Goal: Task Accomplishment & Management: Manage account settings

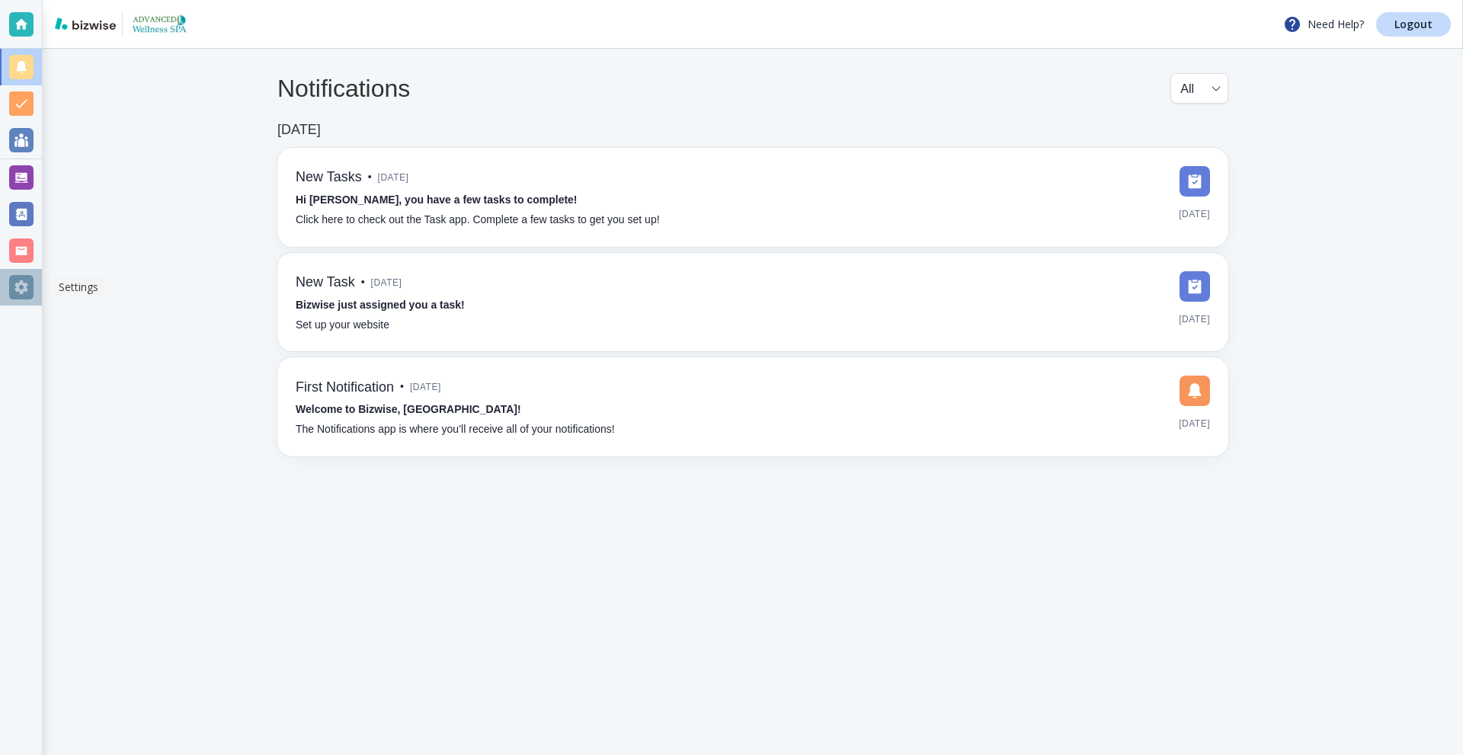
click at [21, 276] on div at bounding box center [21, 287] width 24 height 24
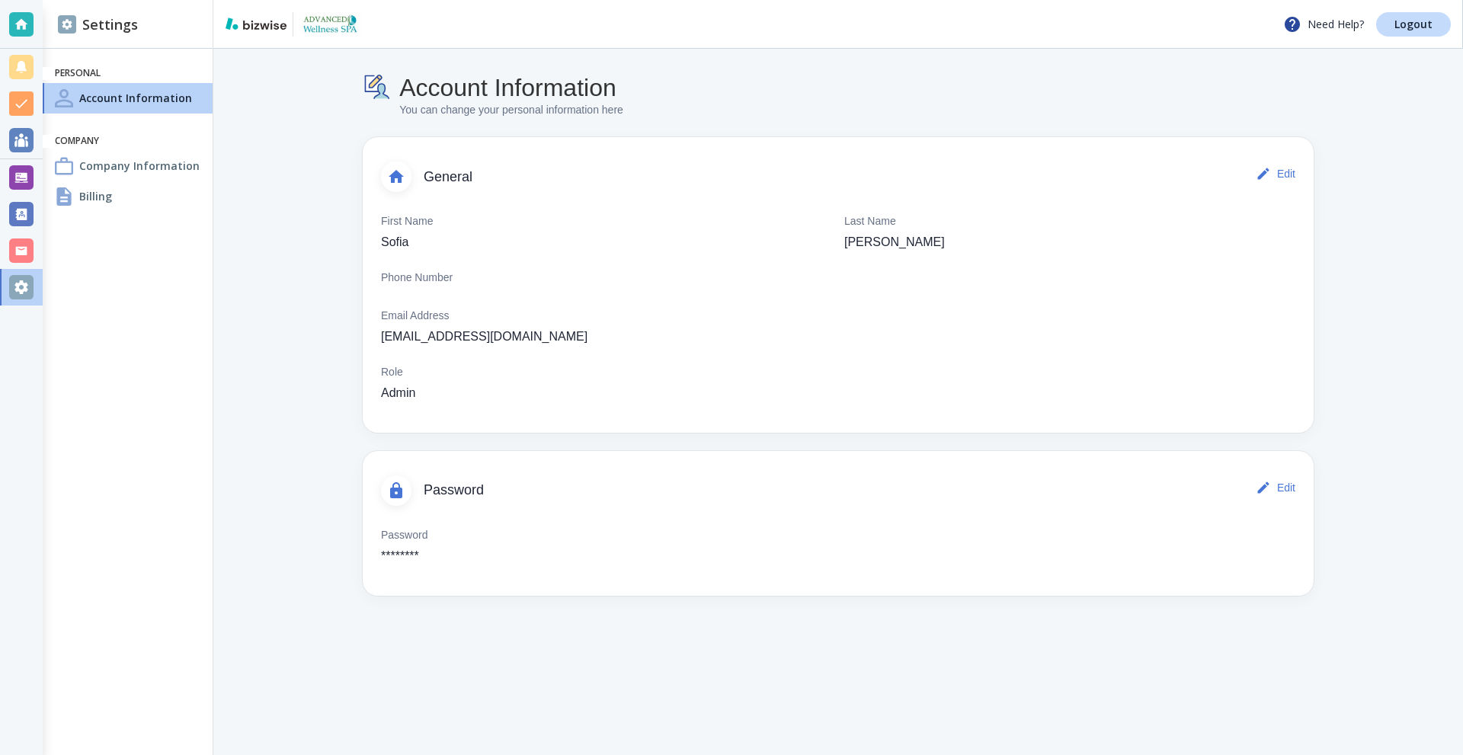
click at [94, 172] on h4 "Company Information" at bounding box center [139, 166] width 120 height 16
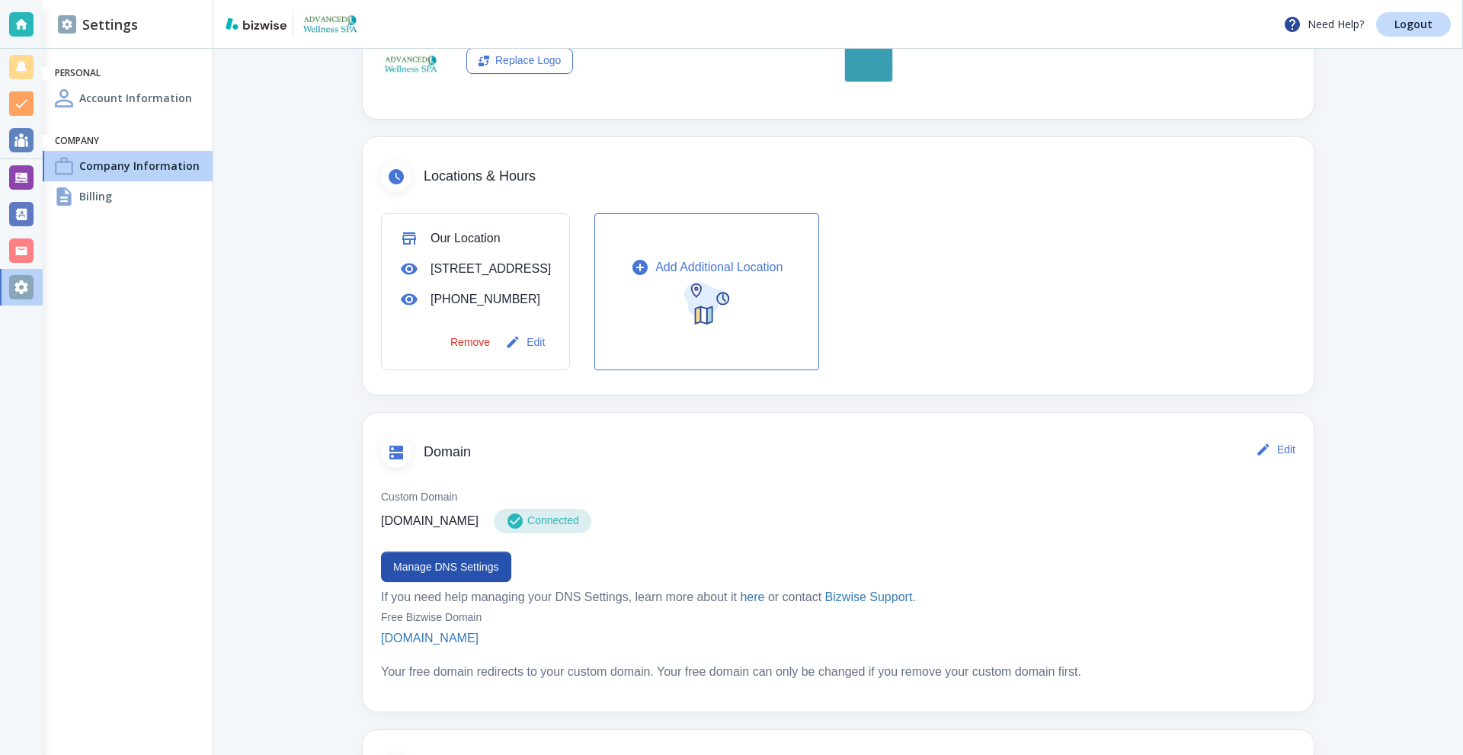
scroll to position [457, 0]
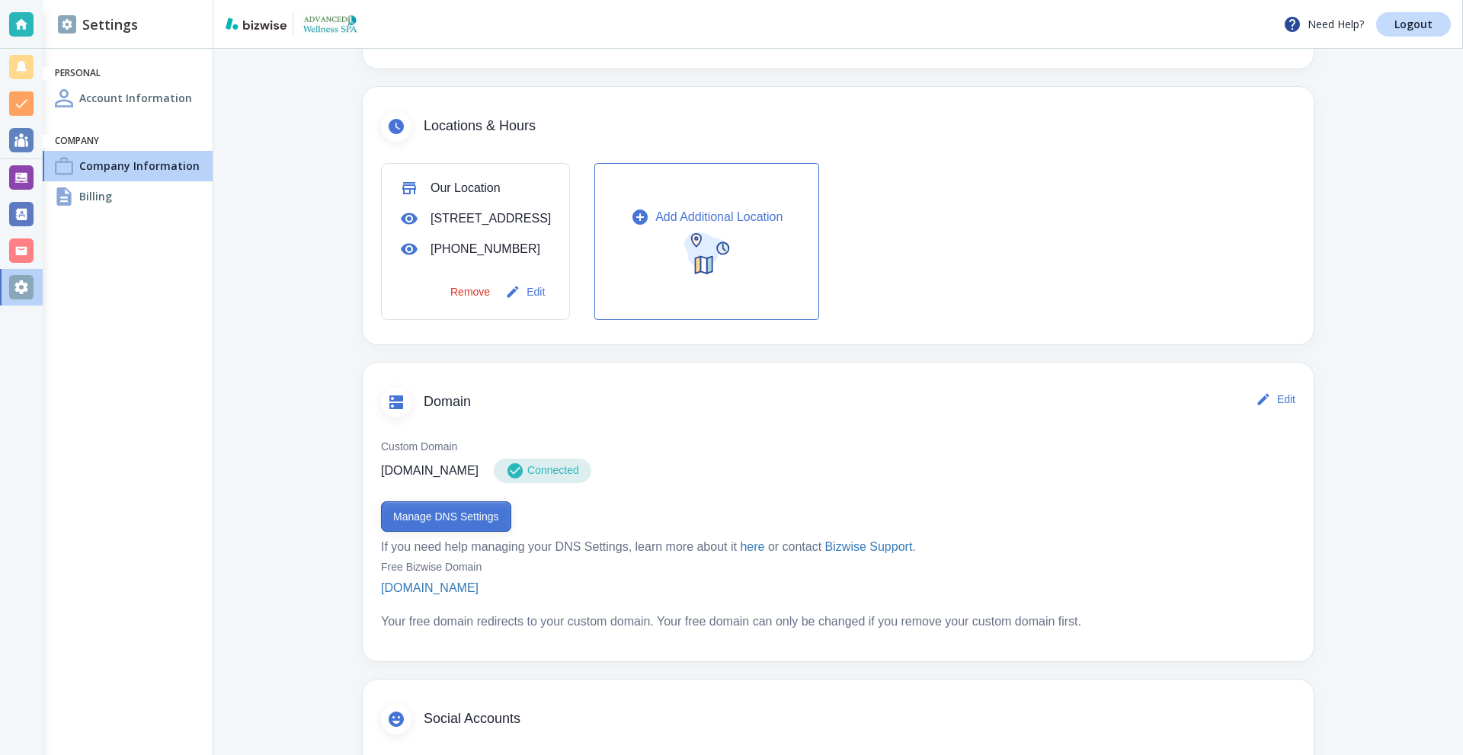
click at [447, 528] on button "Manage DNS Settings" at bounding box center [446, 516] width 130 height 30
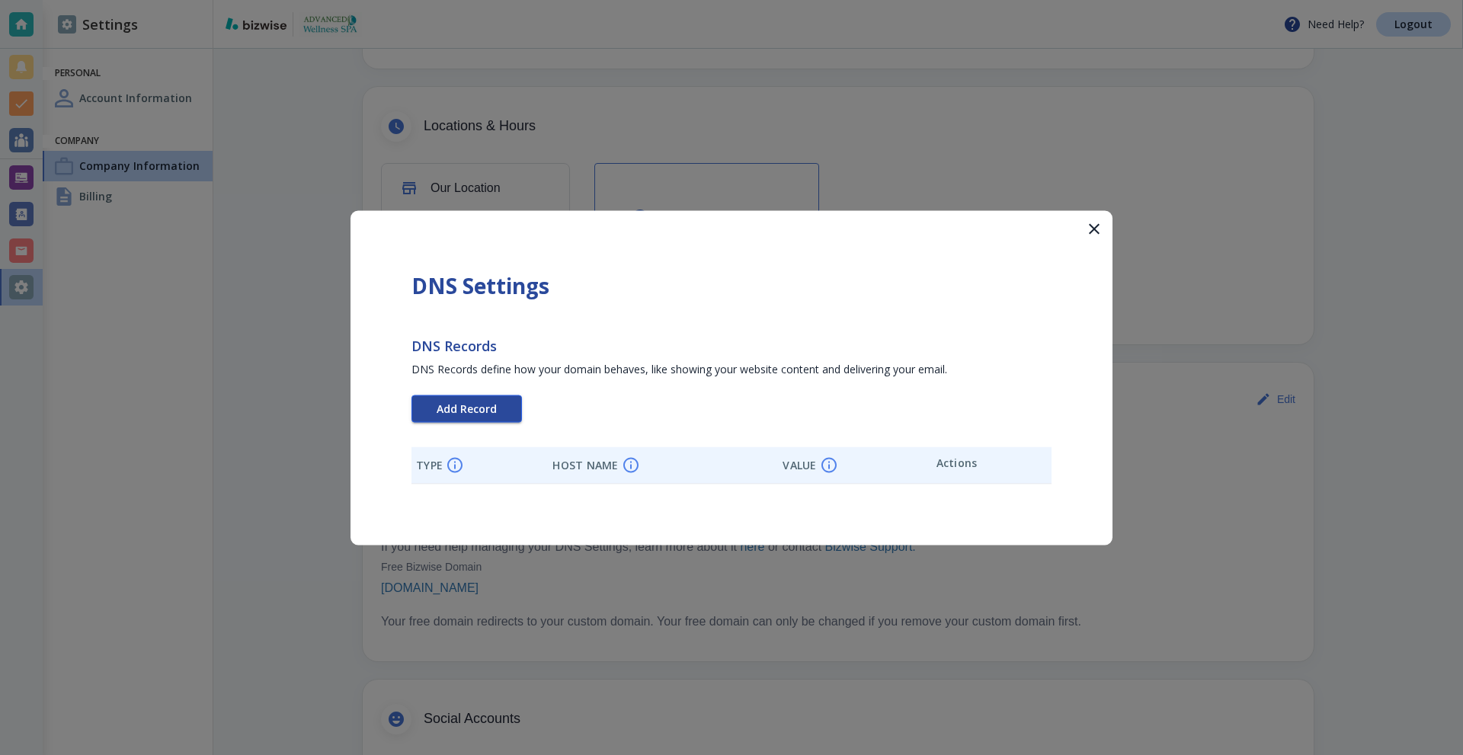
click at [472, 402] on div "DNS Settings DNS Records DNS Records define how your domain behaves, like showi…" at bounding box center [731, 377] width 762 height 334
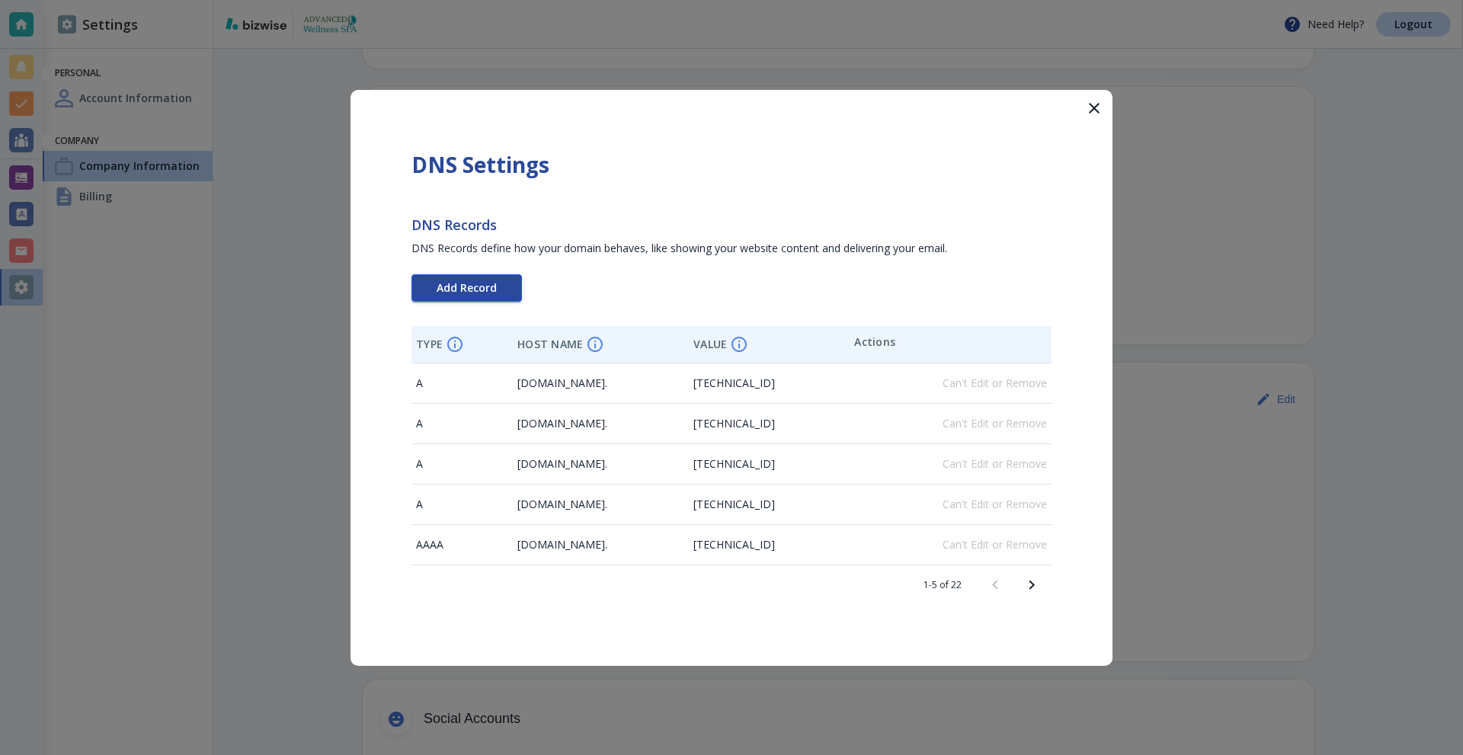
click at [453, 289] on span "Add Record" at bounding box center [467, 288] width 60 height 11
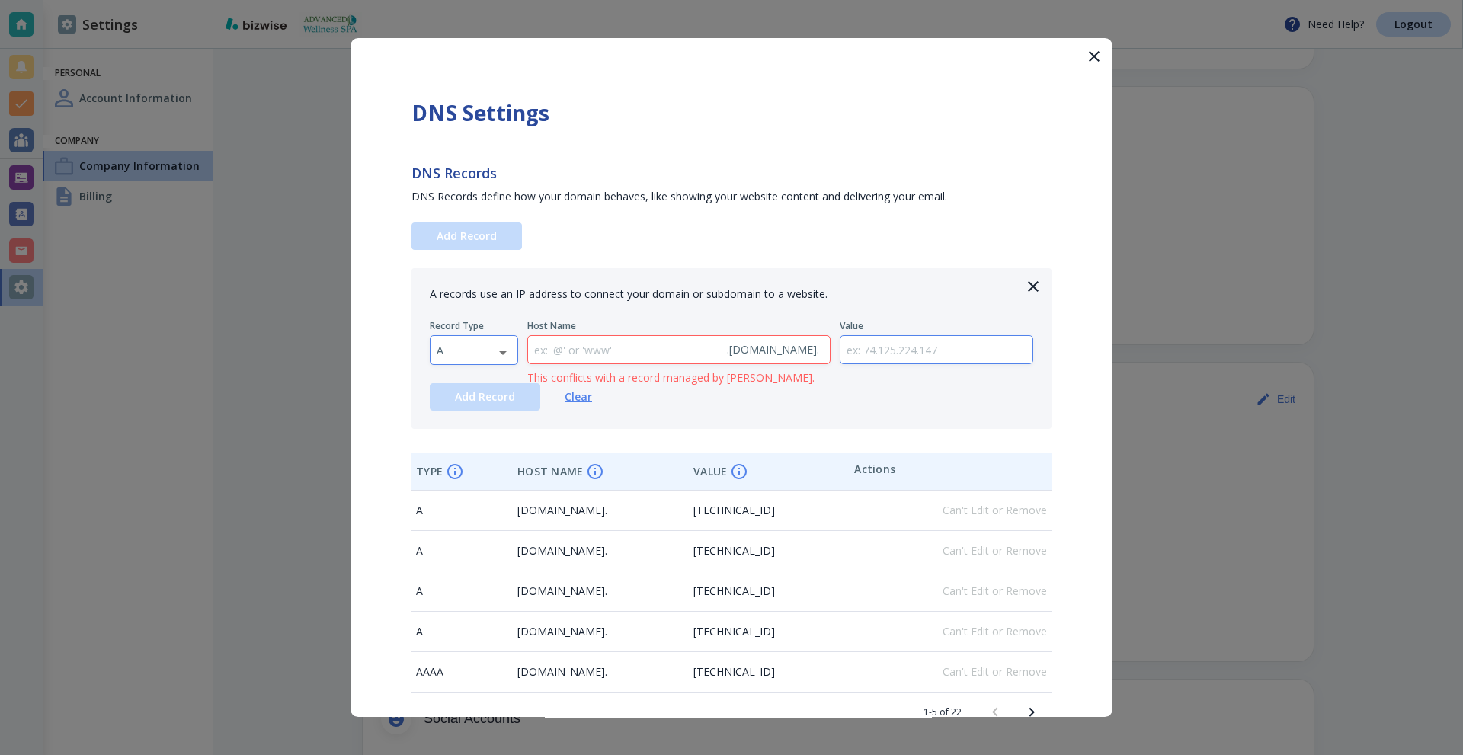
click at [480, 0] on body "Need Help? Logout Settings Personal Account Information Company Company Informa…" at bounding box center [731, 0] width 1463 height 0
click at [469, 438] on li "TXT" at bounding box center [473, 447] width 87 height 24
type input "TXT"
click at [913, 343] on input "text" at bounding box center [936, 350] width 193 height 28
paste input "v=DKIM1;k=rsa;p=MIGfMA0GCSqGSIb3DQEBAQUAA4GNADCBiQKBgQDMgt0P42VEIYSabfkPaFIEC1j…"
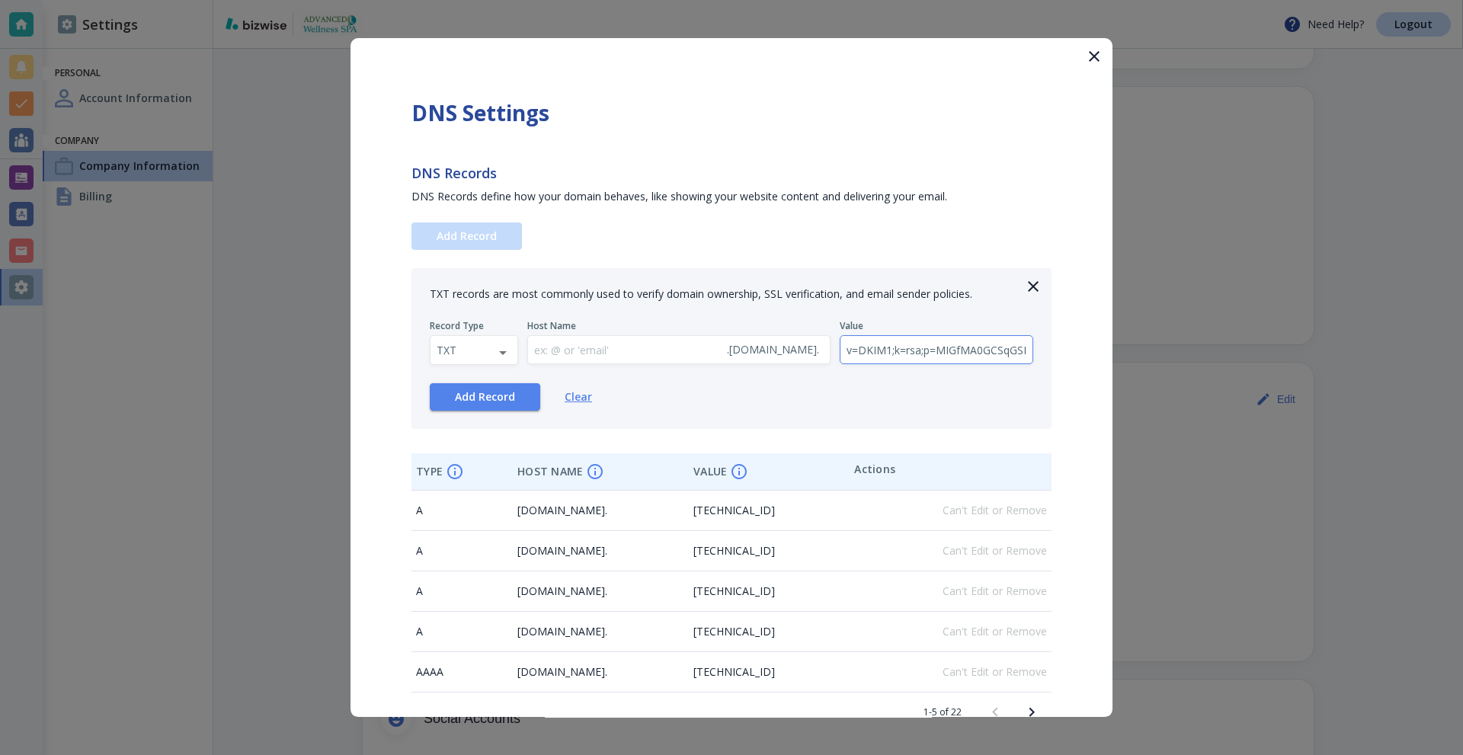
scroll to position [0, 1267]
type input "v=DKIM1;k=rsa;p=MIGfMA0GCSqGSIb3DQEBAQUAA4GNADCBiQKBgQDMgt0P42VEIYSabfkPaFIEC1j…"
click at [623, 355] on input "text" at bounding box center [624, 350] width 193 height 28
paste input "default._domainkey"
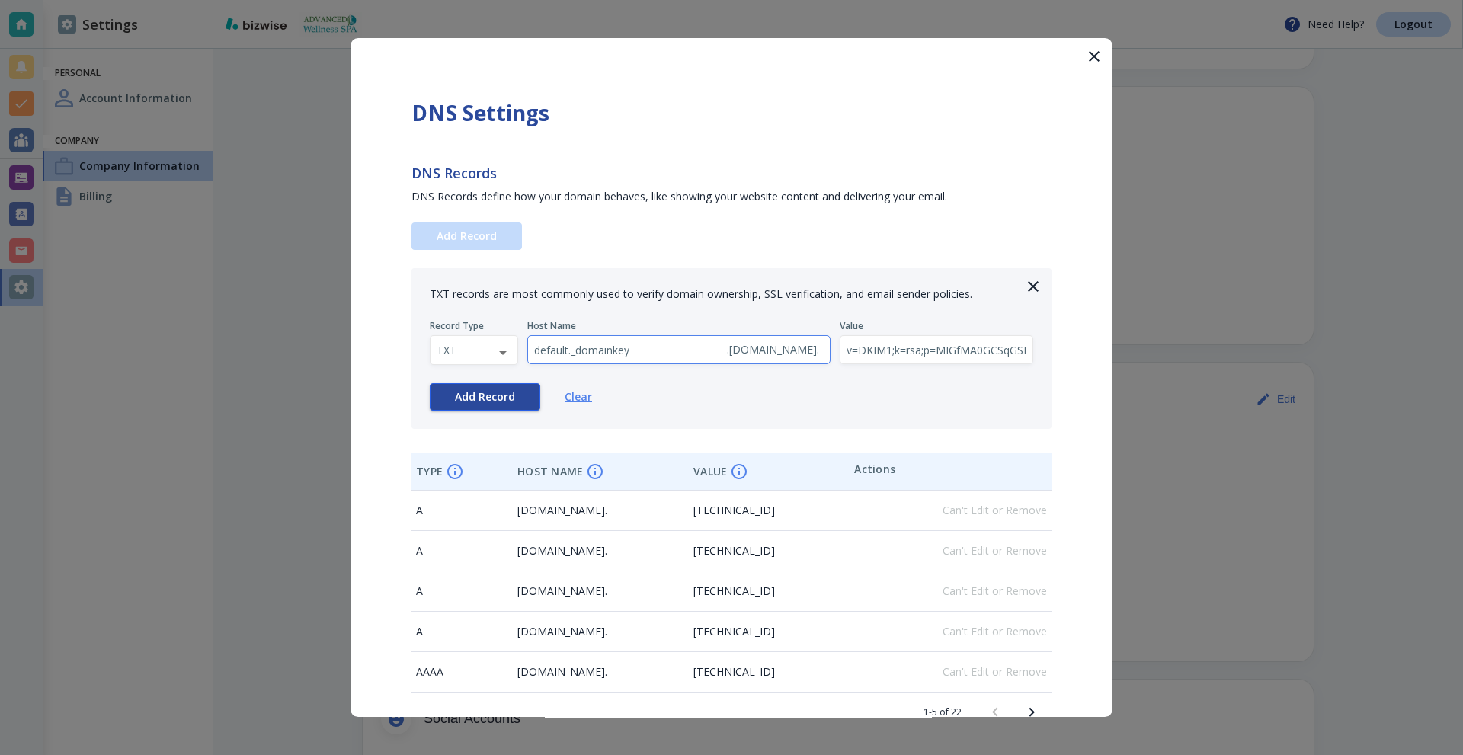
type input "default._domainkey"
click at [494, 400] on span "Add Record" at bounding box center [485, 397] width 60 height 11
